Goal: Task Accomplishment & Management: Manage account settings

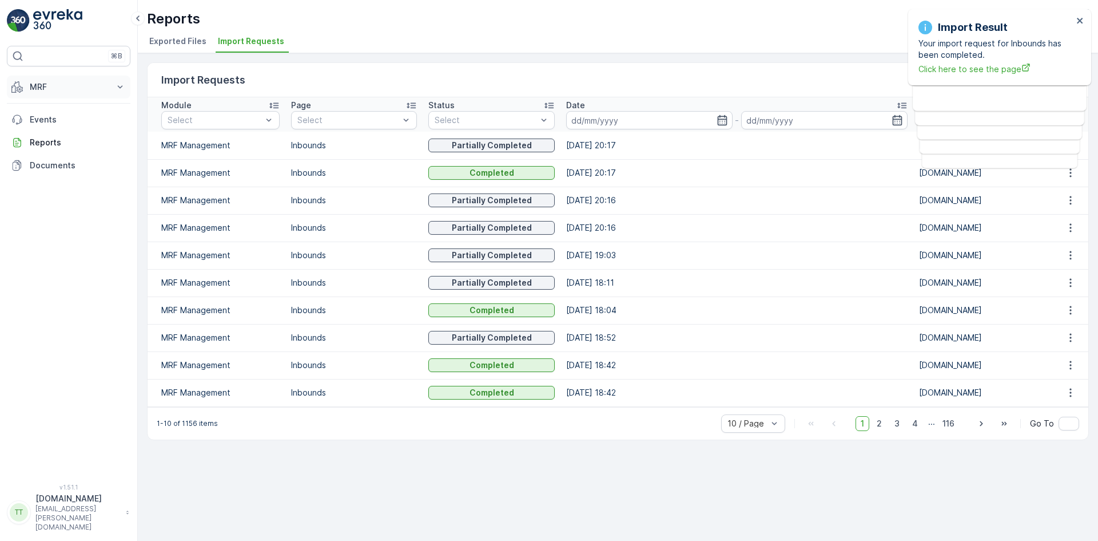
click at [53, 79] on button "MRF" at bounding box center [69, 87] width 124 height 23
click at [49, 137] on p "Pallet" at bounding box center [40, 138] width 22 height 11
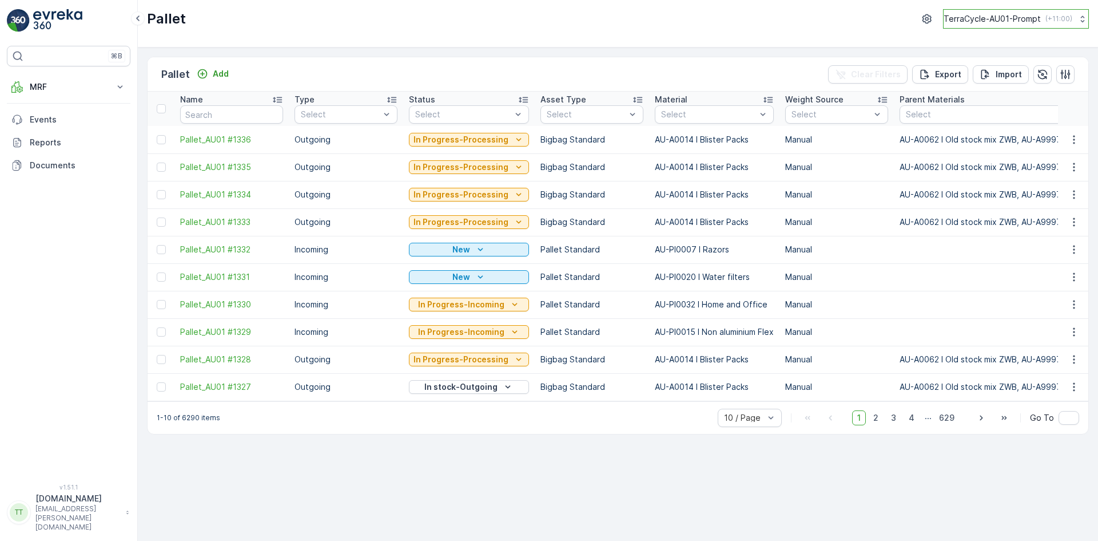
click at [997, 18] on p "TerraCycle-AU01-Prompt" at bounding box center [992, 18] width 97 height 11
type input "uk"
click at [993, 95] on span "TerraCycle-UK02-Econpro" at bounding box center [1014, 94] width 127 height 11
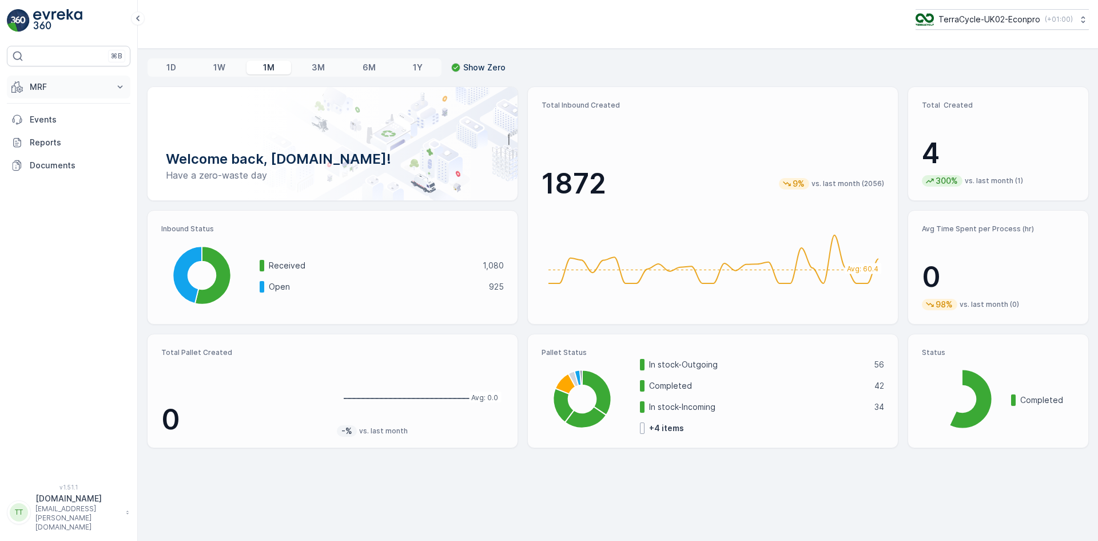
click at [50, 85] on p "MRF" at bounding box center [69, 86] width 78 height 11
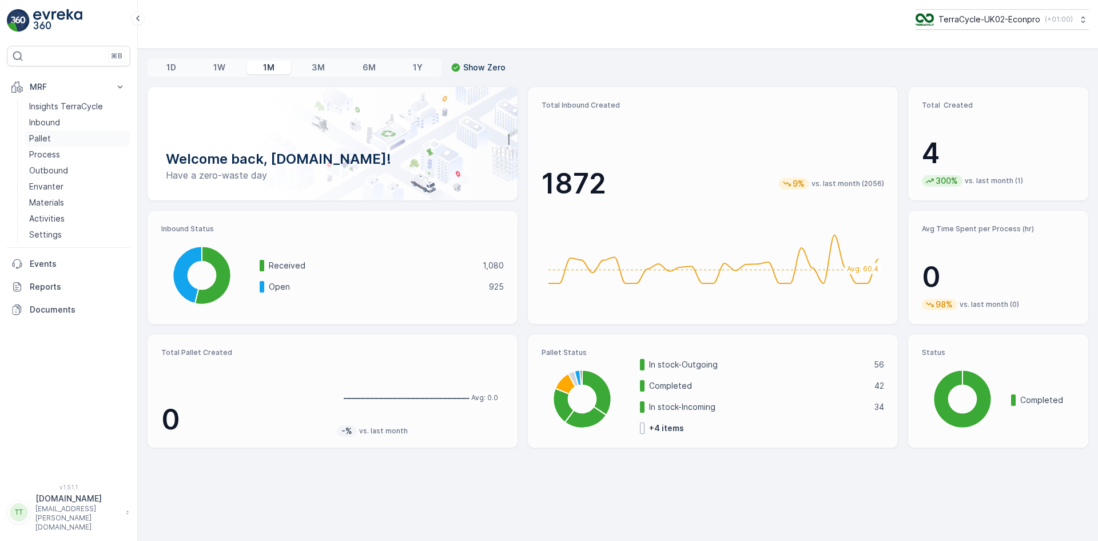
click at [58, 138] on link "Pallet" at bounding box center [78, 138] width 106 height 16
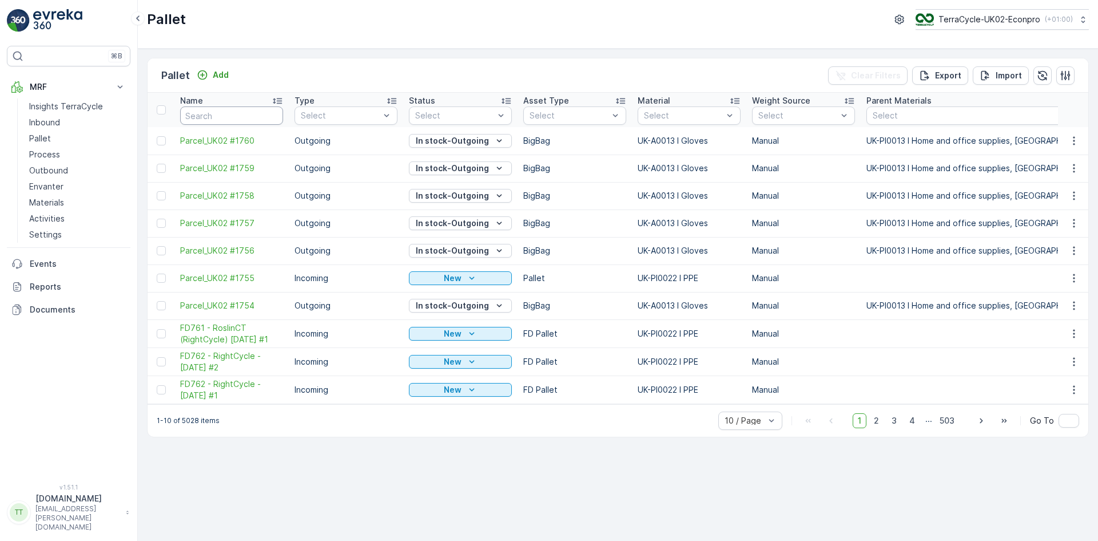
click at [236, 117] on input "text" at bounding box center [231, 115] width 103 height 18
paste input "FD570"
type input "FD570"
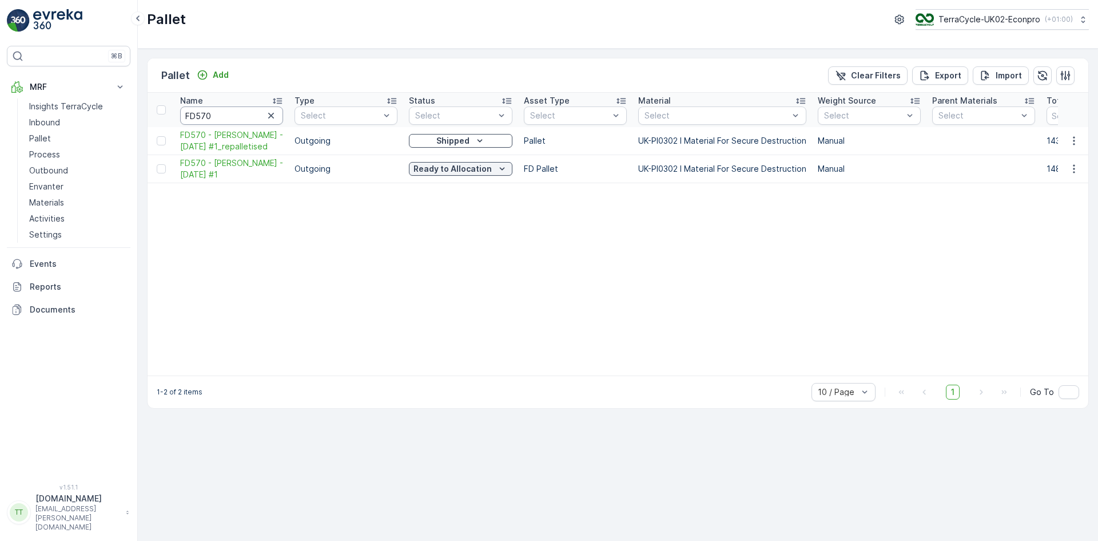
click at [232, 113] on input "FD570" at bounding box center [231, 115] width 103 height 18
type input "FD570"
click at [212, 174] on span "FD570 - Peter Millar - 30.01.2025 #1" at bounding box center [231, 168] width 103 height 23
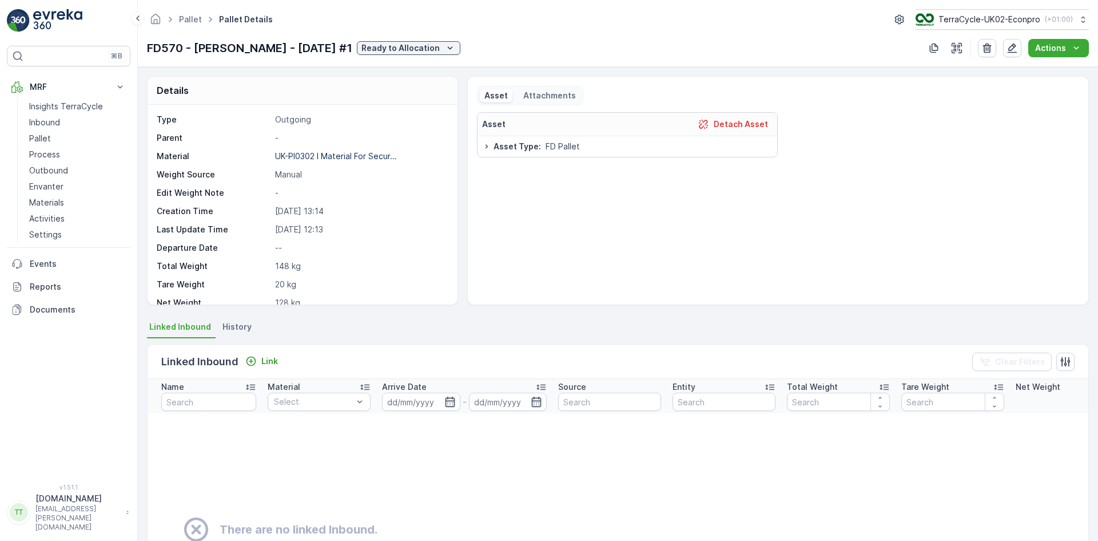
drag, startPoint x: 146, startPoint y: 49, endPoint x: 345, endPoint y: 52, distance: 199.1
click at [345, 52] on div "Pallet Pallet Details TerraCycle-UK02-Econpro ( +01:00 ) FD570 - Peter Millar -…" at bounding box center [618, 33] width 960 height 67
copy p "FD570 - Peter Millar - 30.01.2025 #1"
click at [53, 152] on p "Process" at bounding box center [44, 154] width 31 height 11
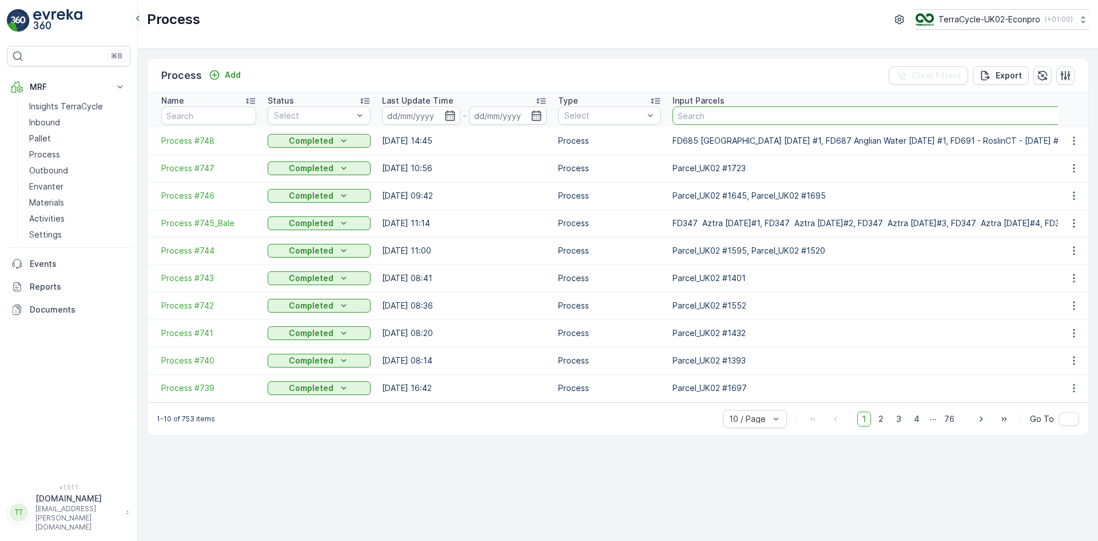
paste input "FD570 - Peter Millar - 30.01.2025 #1"
type input "FD570 - Peter Millar - 30.01.2025 #1"
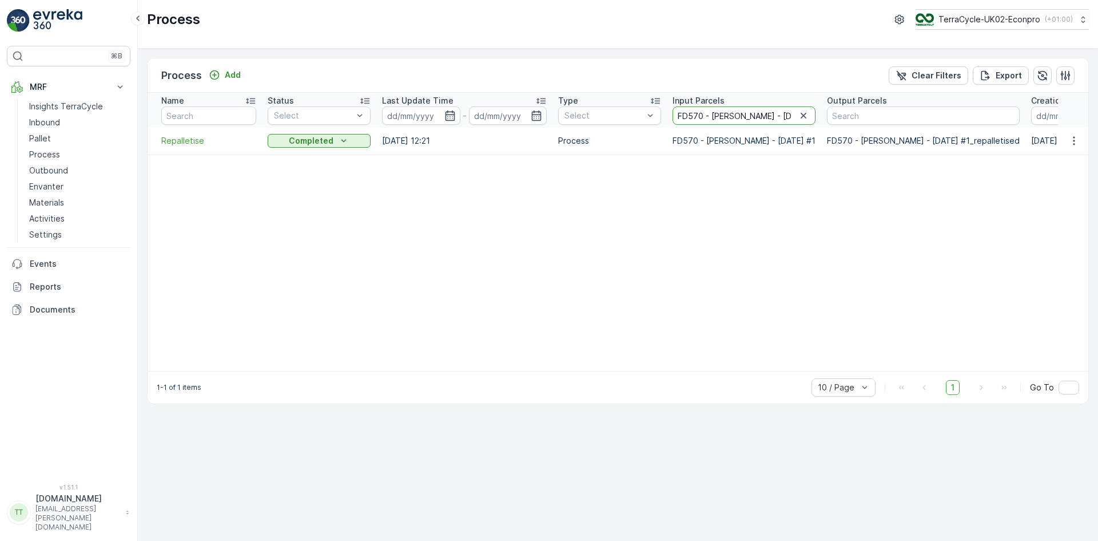
scroll to position [0, 29]
drag, startPoint x: 701, startPoint y: 115, endPoint x: 857, endPoint y: 114, distance: 156.7
click at [857, 114] on tr "Name Status Select Last Update Time - Type Select Input Parcels FD570 - Peter M…" at bounding box center [748, 110] width 1200 height 34
type input "FD570"
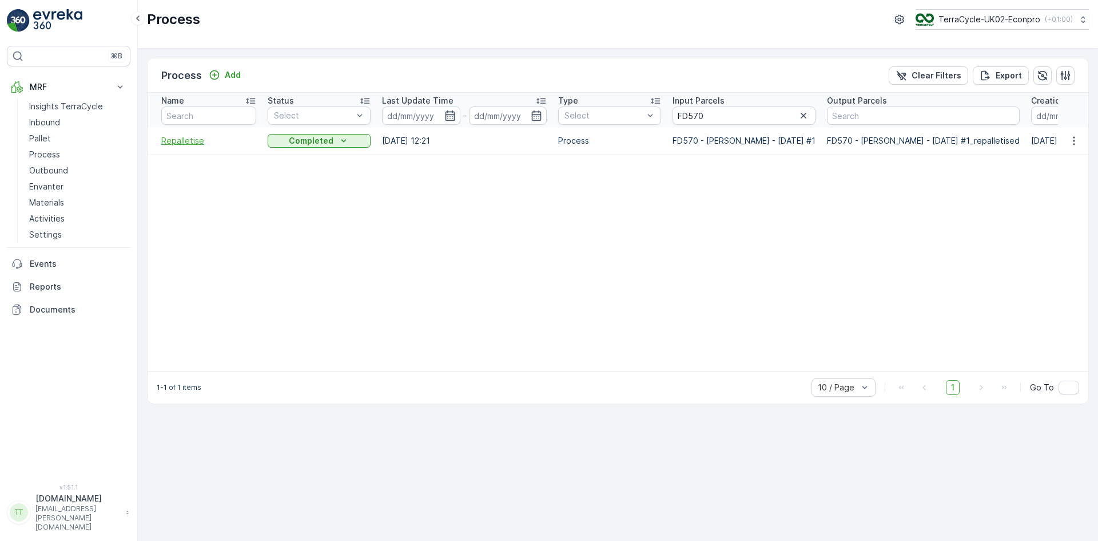
click at [183, 140] on span "Repalletise" at bounding box center [208, 140] width 95 height 11
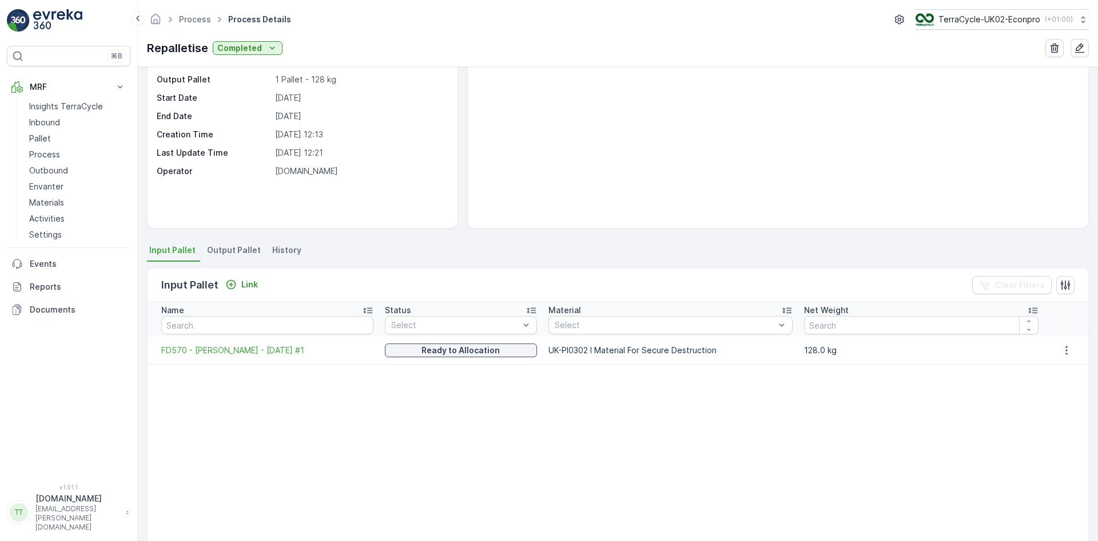
scroll to position [114, 0]
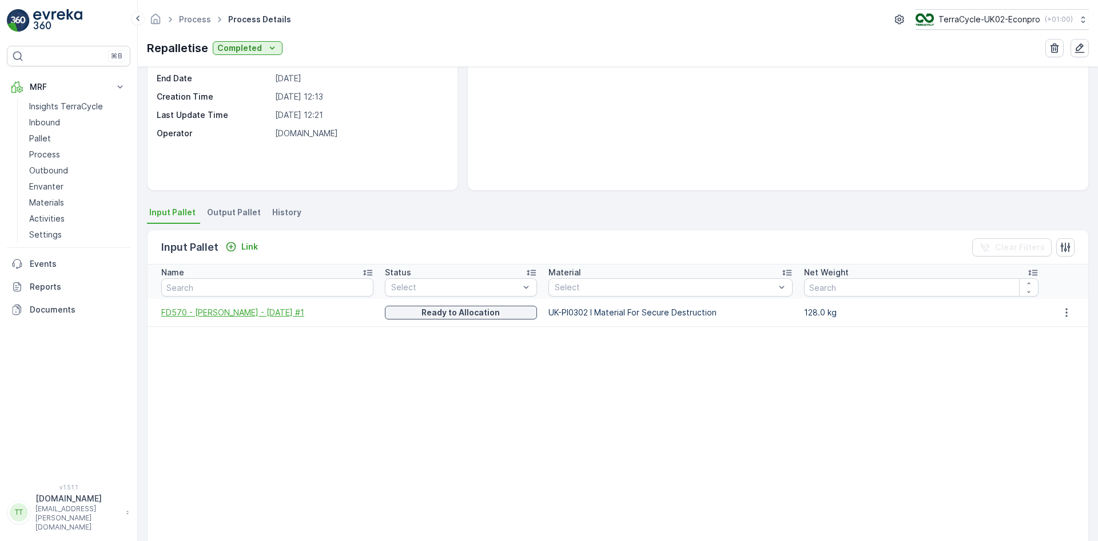
click at [278, 313] on span "FD570 - Peter Millar - 30.01.2025 #1" at bounding box center [267, 312] width 212 height 11
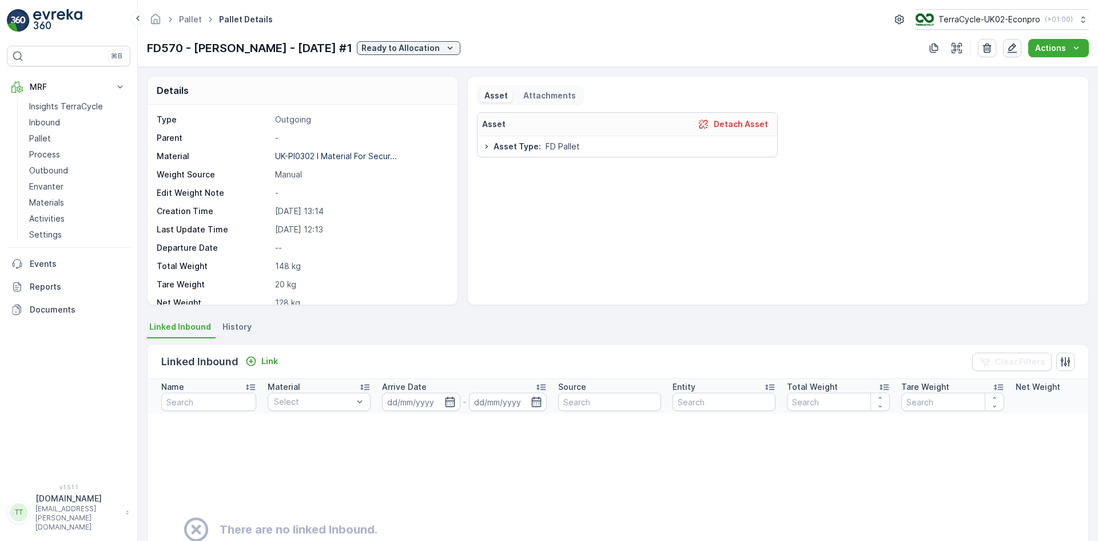
click at [1013, 50] on icon "button" at bounding box center [1013, 48] width 10 height 10
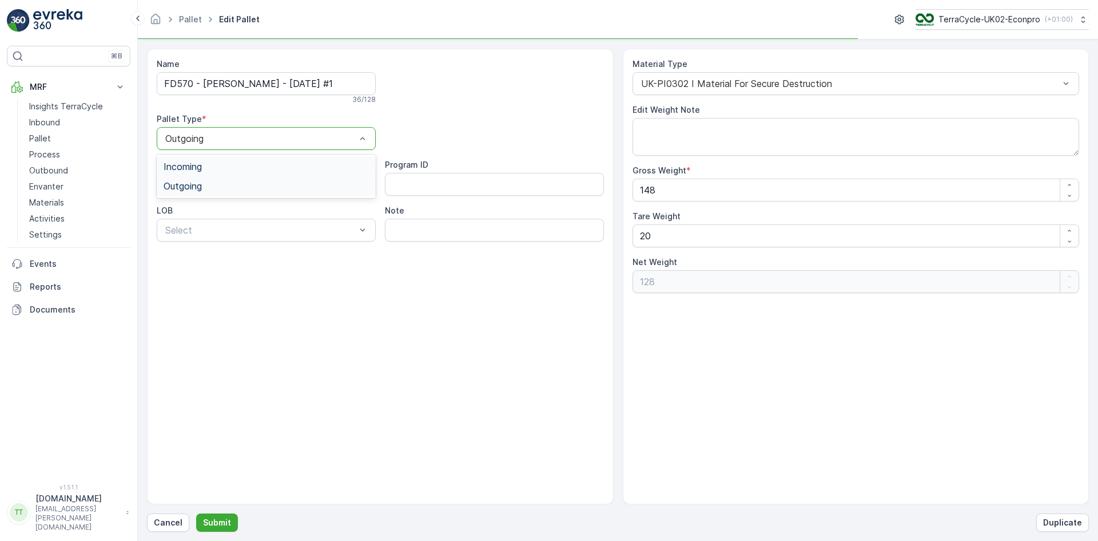
click at [192, 168] on span "Incoming" at bounding box center [183, 166] width 38 height 10
click at [223, 519] on p "Submit" at bounding box center [217, 522] width 28 height 11
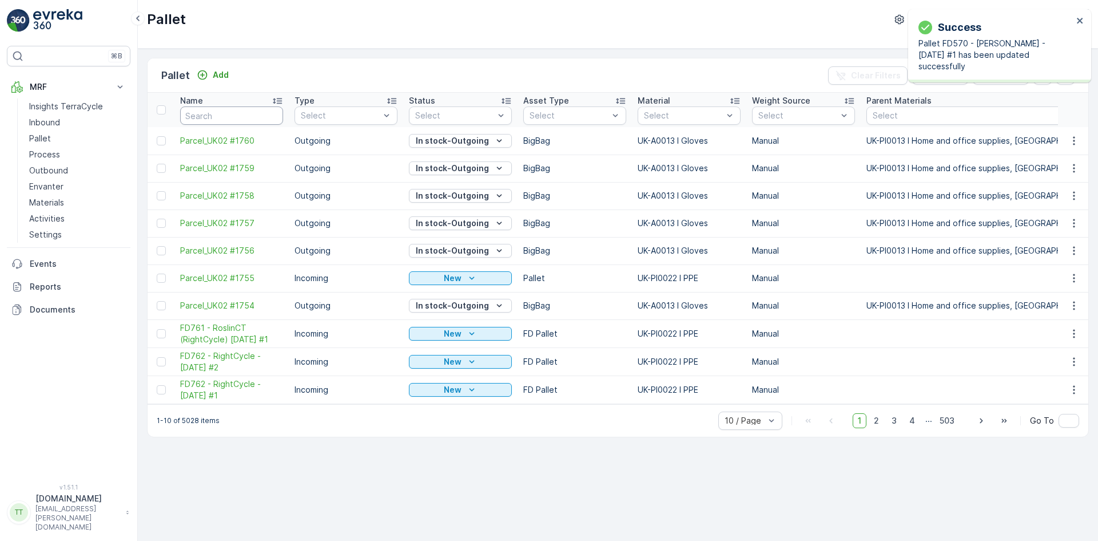
click at [204, 114] on input "text" at bounding box center [231, 115] width 103 height 18
paste input "FD570 - Peter Millar - 30.01.2025 #1"
type input "FD570 - Peter Millar - 30.01.2025 #1"
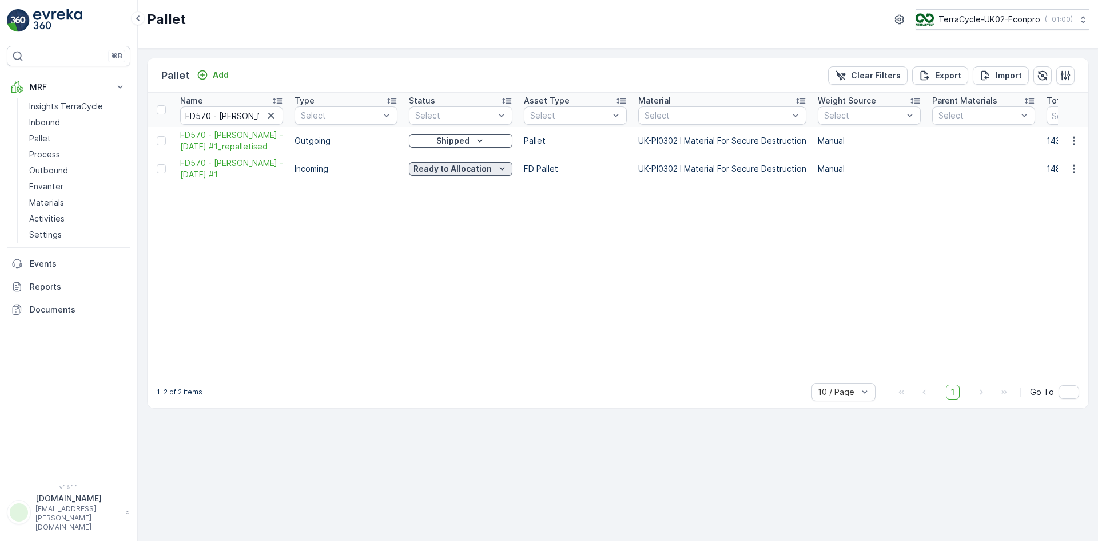
click at [435, 173] on p "Ready to Allocation" at bounding box center [453, 168] width 78 height 11
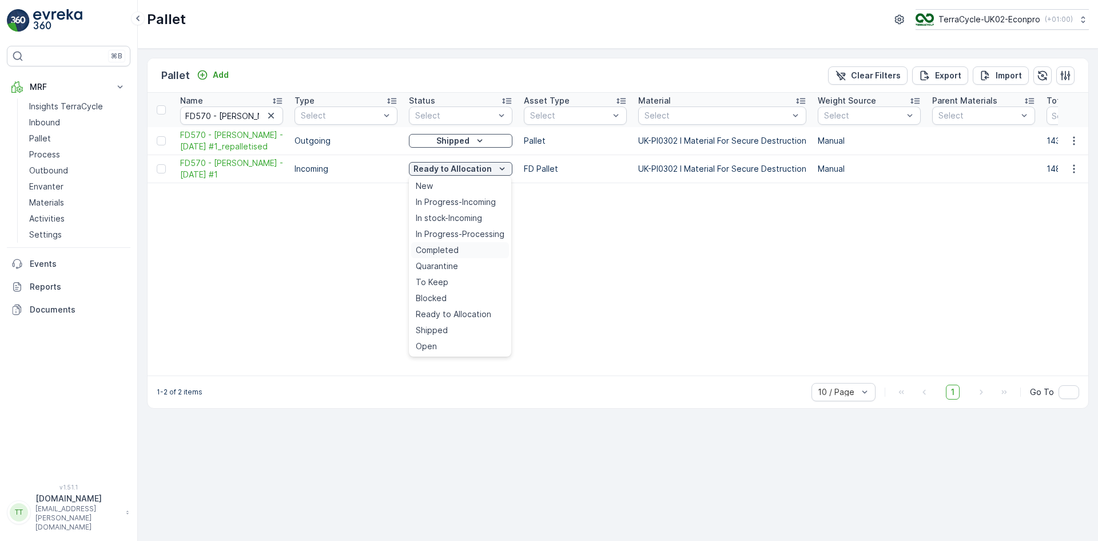
click at [443, 251] on span "Completed" at bounding box center [437, 249] width 43 height 11
